Goal: Task Accomplishment & Management: Use online tool/utility

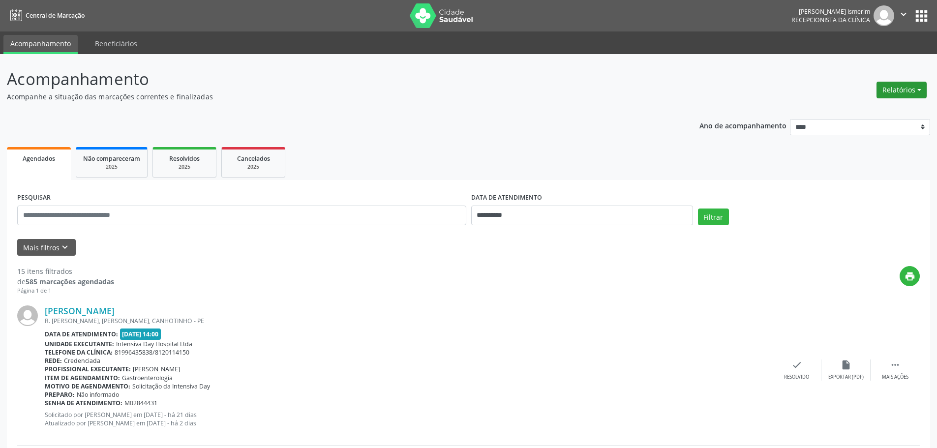
click at [916, 88] on button "Relatórios" at bounding box center [901, 90] width 50 height 17
click at [850, 112] on link "Agendamentos" at bounding box center [874, 111] width 106 height 14
select select "*"
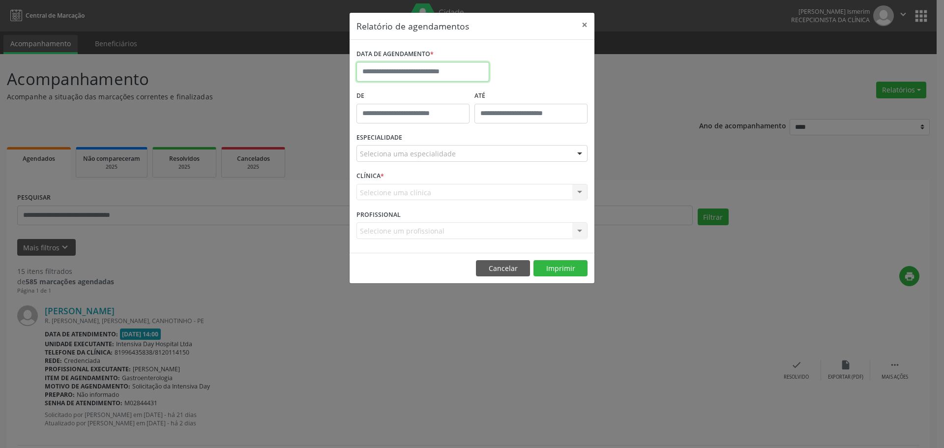
click at [454, 81] on body "**********" at bounding box center [472, 224] width 944 height 448
click at [412, 180] on span "19" at bounding box center [410, 182] width 19 height 19
type input "**********"
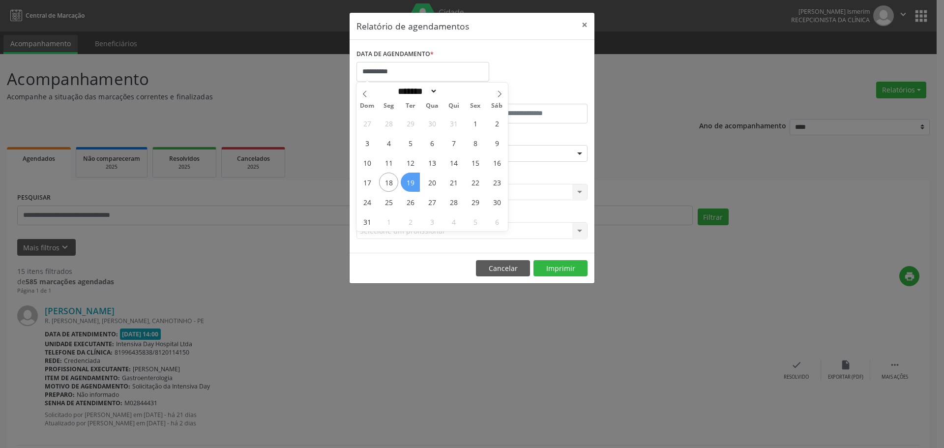
click at [412, 180] on span "19" at bounding box center [410, 182] width 19 height 19
click at [579, 154] on div at bounding box center [579, 154] width 15 height 17
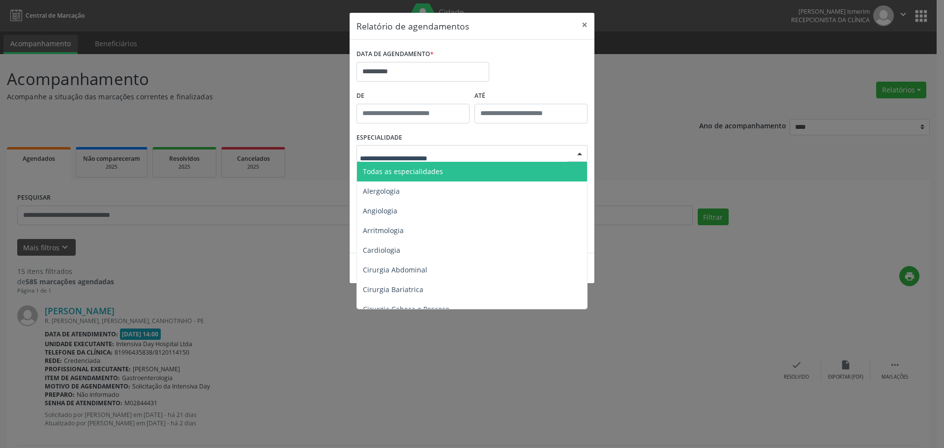
click at [518, 171] on span "Todas as especialidades" at bounding box center [473, 172] width 232 height 20
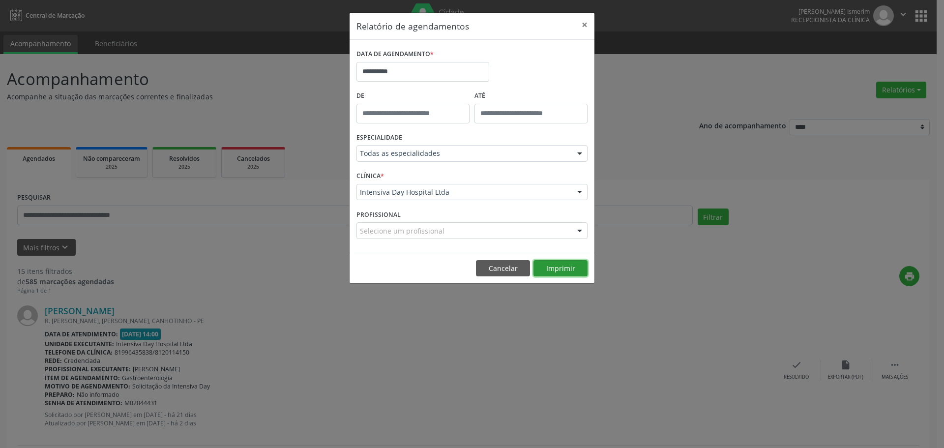
click at [579, 268] on button "Imprimir" at bounding box center [560, 268] width 54 height 17
click at [580, 23] on button "×" at bounding box center [585, 25] width 20 height 24
